Goal: Transaction & Acquisition: Purchase product/service

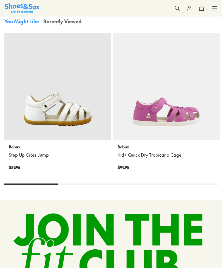
scroll to position [729, 0]
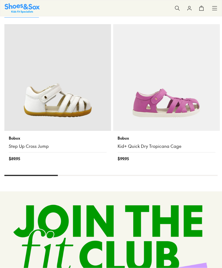
select select "*"
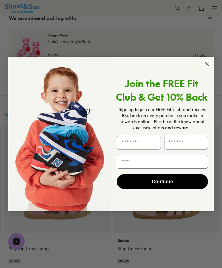
scroll to position [696, 0]
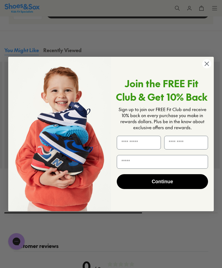
click at [211, 69] on icon "Close dialog" at bounding box center [207, 64] width 10 height 10
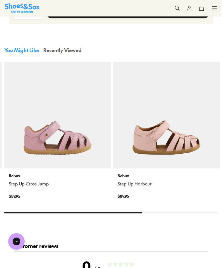
click at [77, 152] on img at bounding box center [57, 115] width 107 height 107
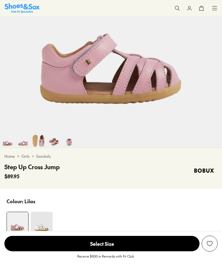
scroll to position [143, 0]
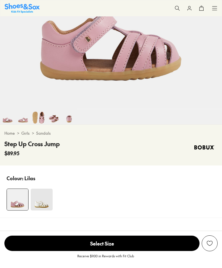
select select "*"
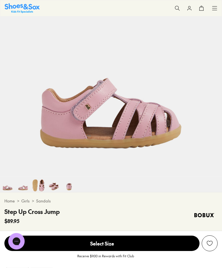
scroll to position [75, 0]
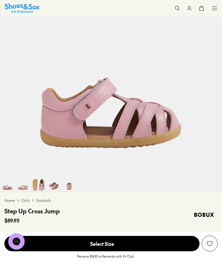
click at [53, 186] on img at bounding box center [53, 183] width 15 height 15
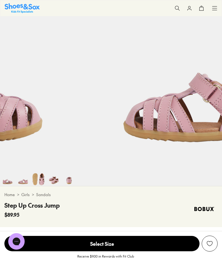
scroll to position [0, 666]
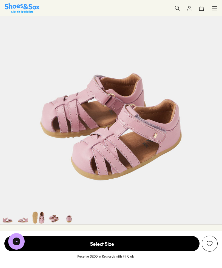
click at [74, 215] on img at bounding box center [68, 216] width 15 height 15
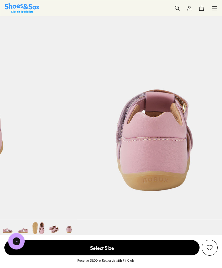
scroll to position [30, 0]
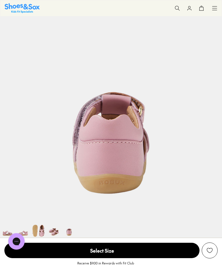
click at [45, 229] on img at bounding box center [38, 229] width 15 height 15
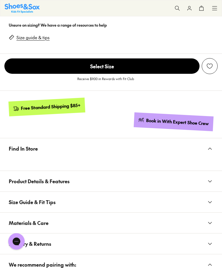
scroll to position [430, 0]
